Goal: Check status

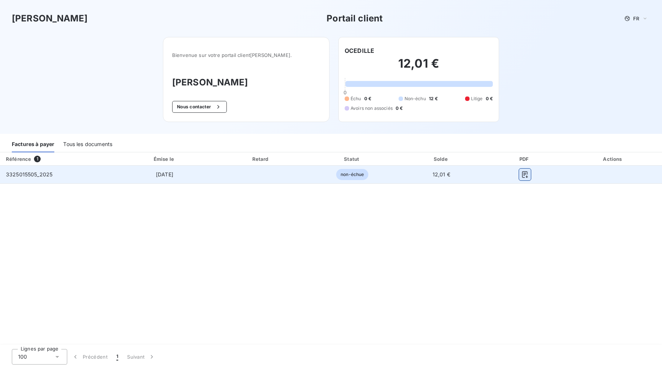
click at [525, 172] on icon "button" at bounding box center [525, 174] width 7 height 7
